Goal: Entertainment & Leisure: Consume media (video, audio)

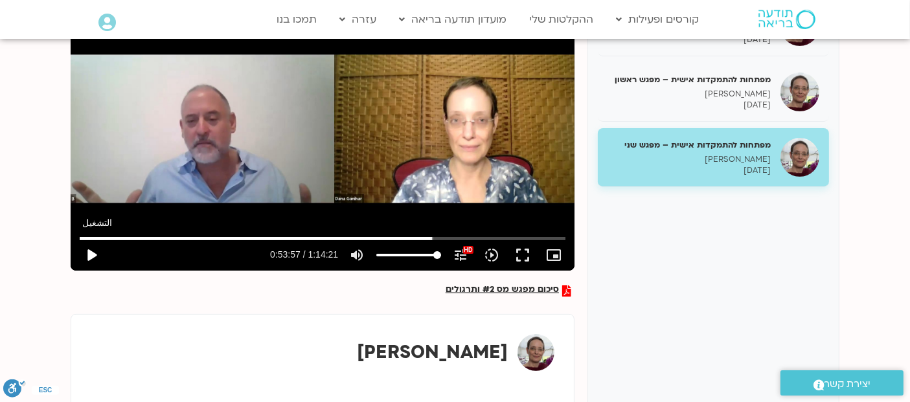
click at [95, 253] on button "play_arrow" at bounding box center [91, 255] width 31 height 31
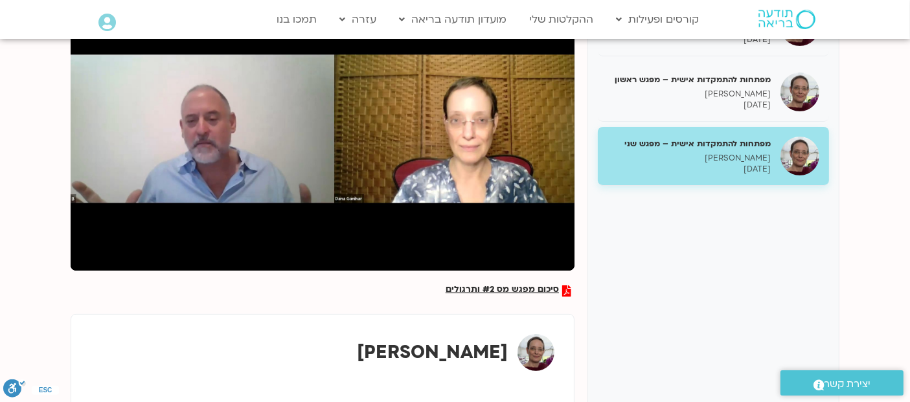
type input "3972.922812"
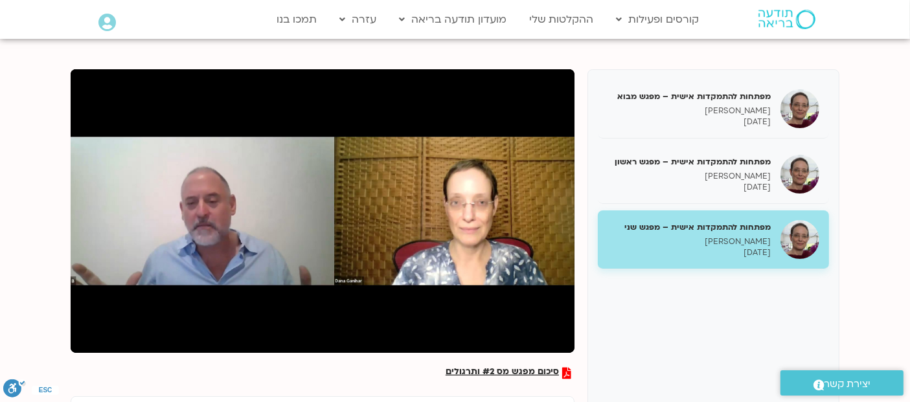
scroll to position [144, 0]
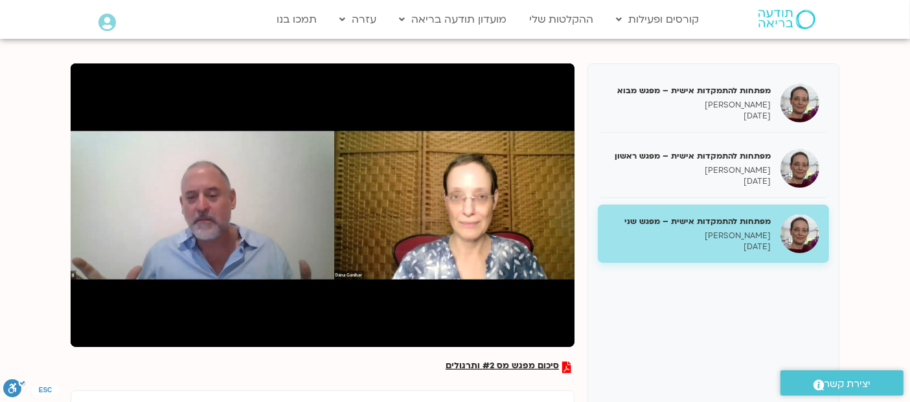
click at [666, 324] on div "מפתחות להתמקדות אישית – מפגש מבוא דנה גניהר 14/09/2025 מפתחות להתמקדות אישית – …" at bounding box center [713, 289] width 252 height 453
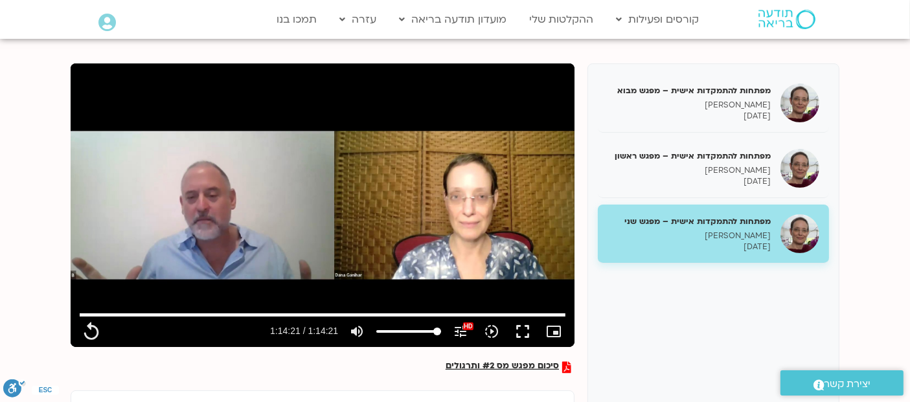
type input "4461.24267"
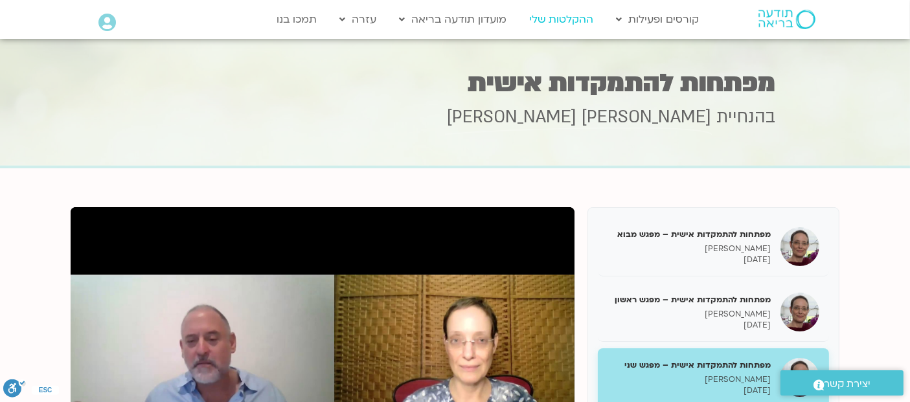
click at [551, 19] on link "ההקלטות שלי" at bounding box center [562, 19] width 78 height 25
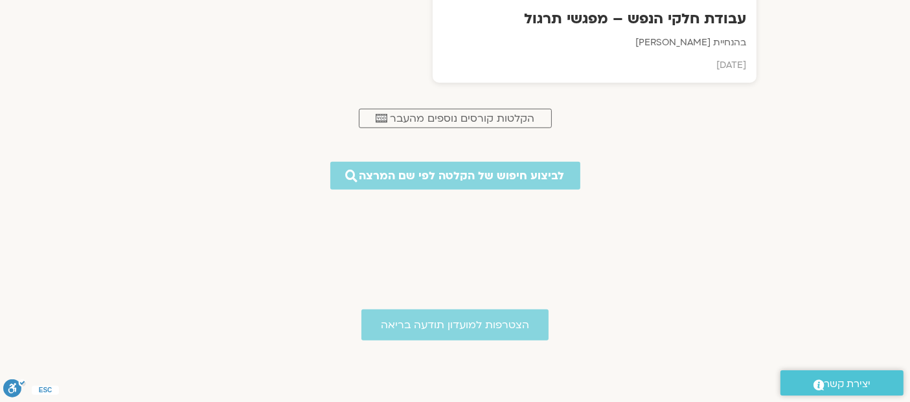
scroll to position [996, 0]
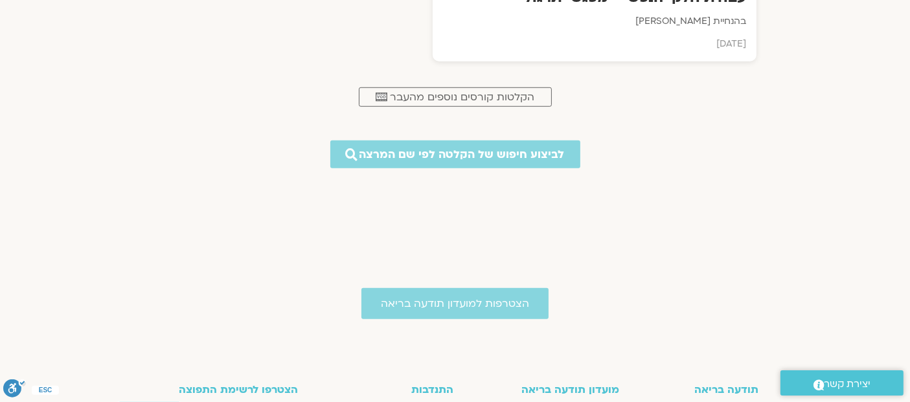
drag, startPoint x: 920, startPoint y: 49, endPoint x: 901, endPoint y: 276, distance: 228.1
click at [491, 93] on span "הקלטות קורסים נוספים מהעבר" at bounding box center [462, 97] width 144 height 12
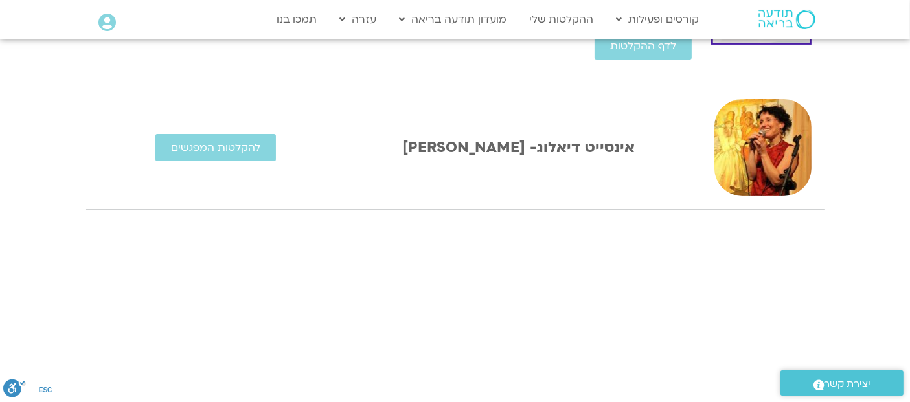
scroll to position [365, 0]
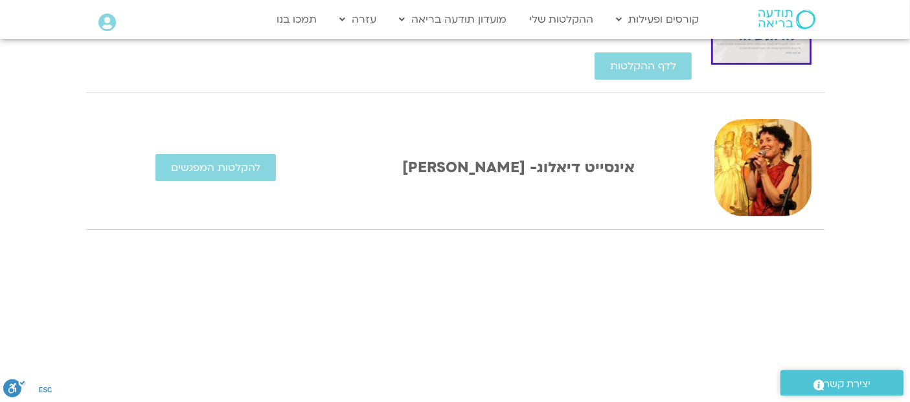
click at [542, 162] on link "אינסייט דיאלוג- אלהיה אייל מור" at bounding box center [518, 167] width 232 height 20
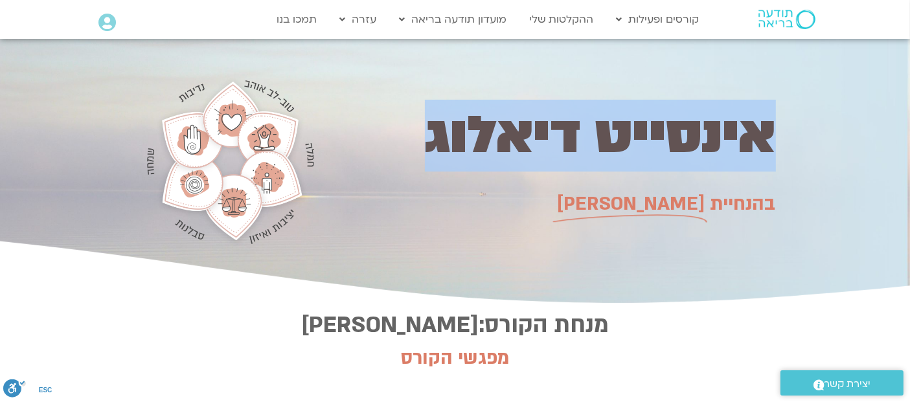
drag, startPoint x: 427, startPoint y: 141, endPoint x: 814, endPoint y: 132, distance: 387.3
click at [814, 132] on section "אינסייט דיאלוג בהנחיית אלהיה מור אייל" at bounding box center [455, 173] width 910 height 269
copy section "אינסייט דיאלוג"
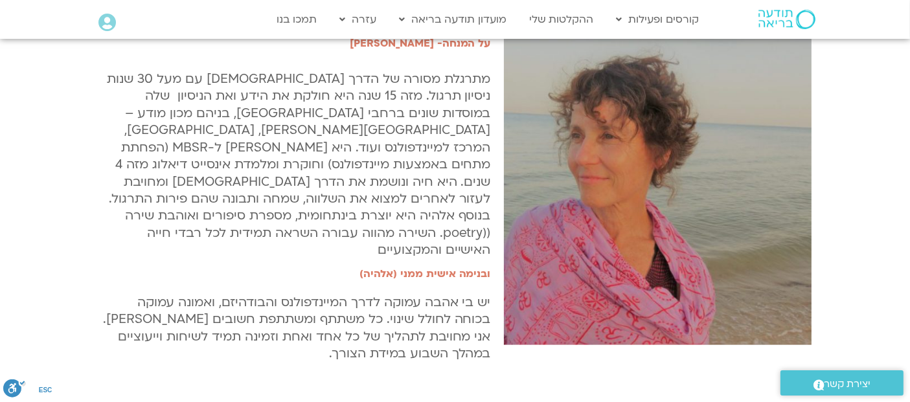
scroll to position [1629, 0]
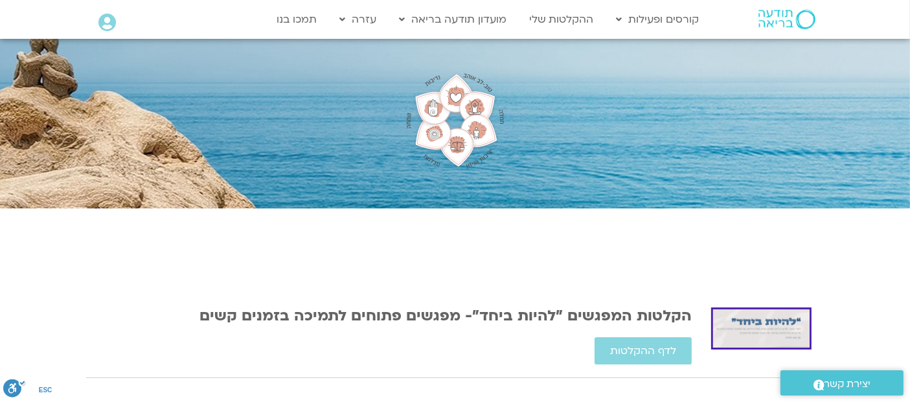
scroll to position [89, 0]
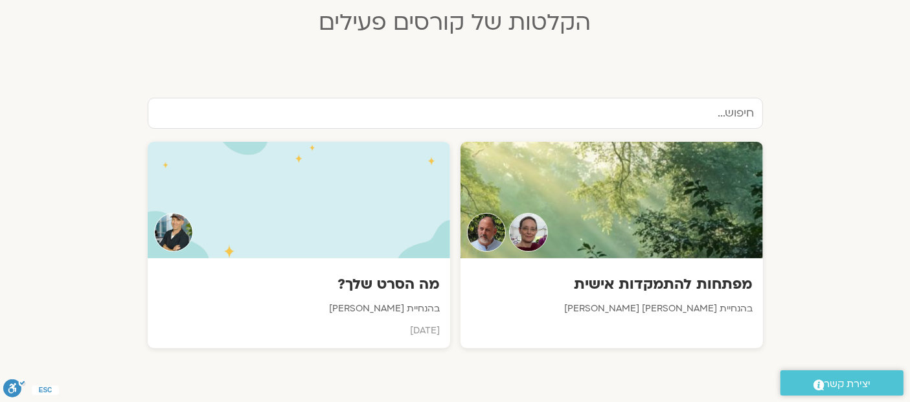
scroll to position [376, 0]
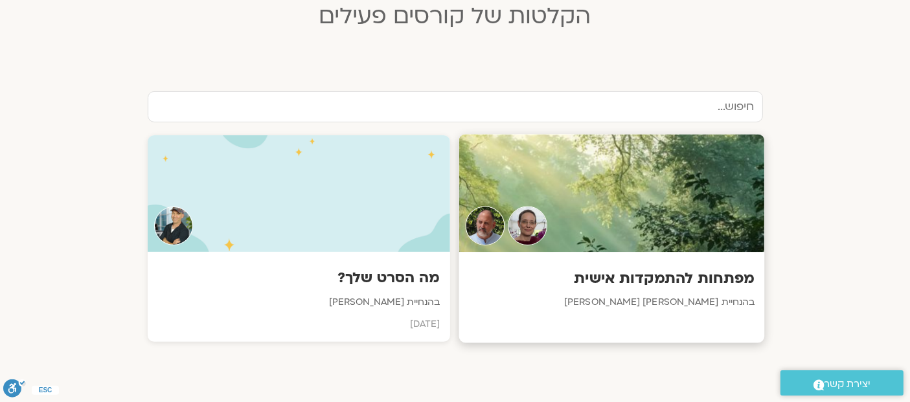
click at [681, 271] on h3 "מפתחות להתמקדות אישית" at bounding box center [611, 279] width 286 height 20
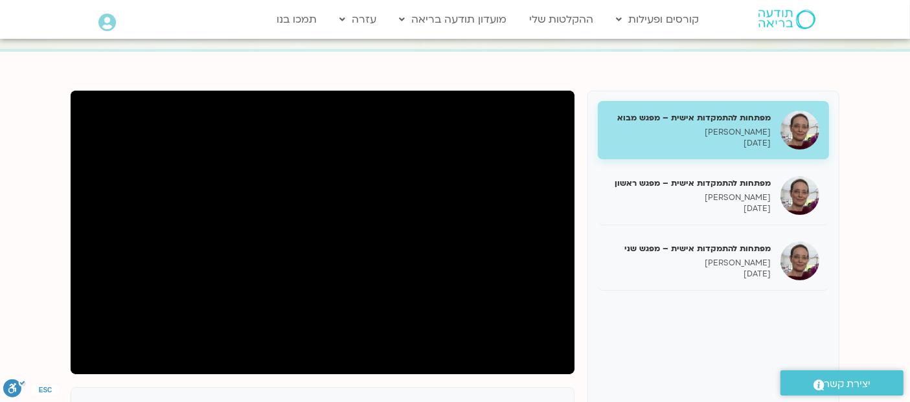
scroll to position [115, 0]
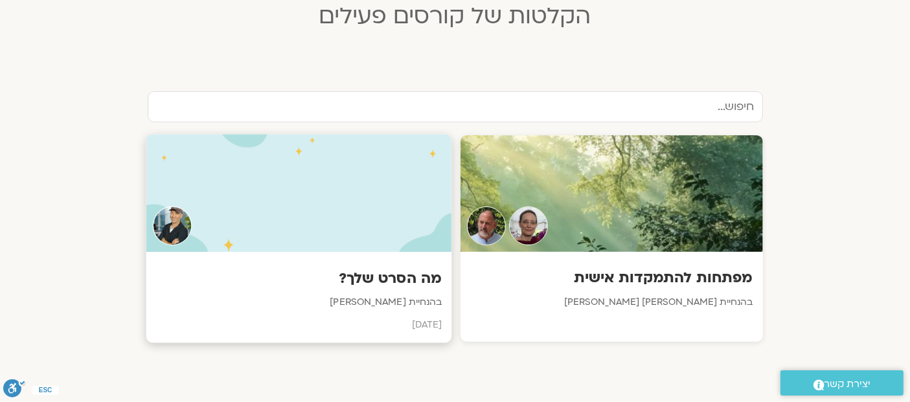
click at [379, 283] on h3 "מה הסרט שלך?" at bounding box center [298, 279] width 286 height 20
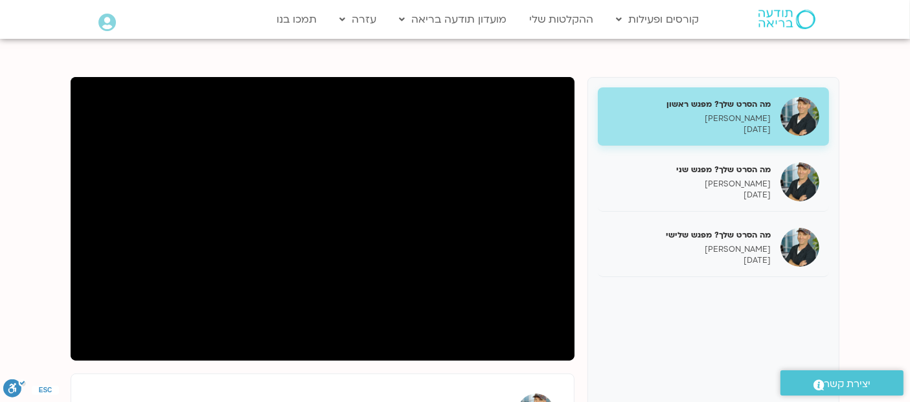
scroll to position [123, 0]
